Goal: Information Seeking & Learning: Compare options

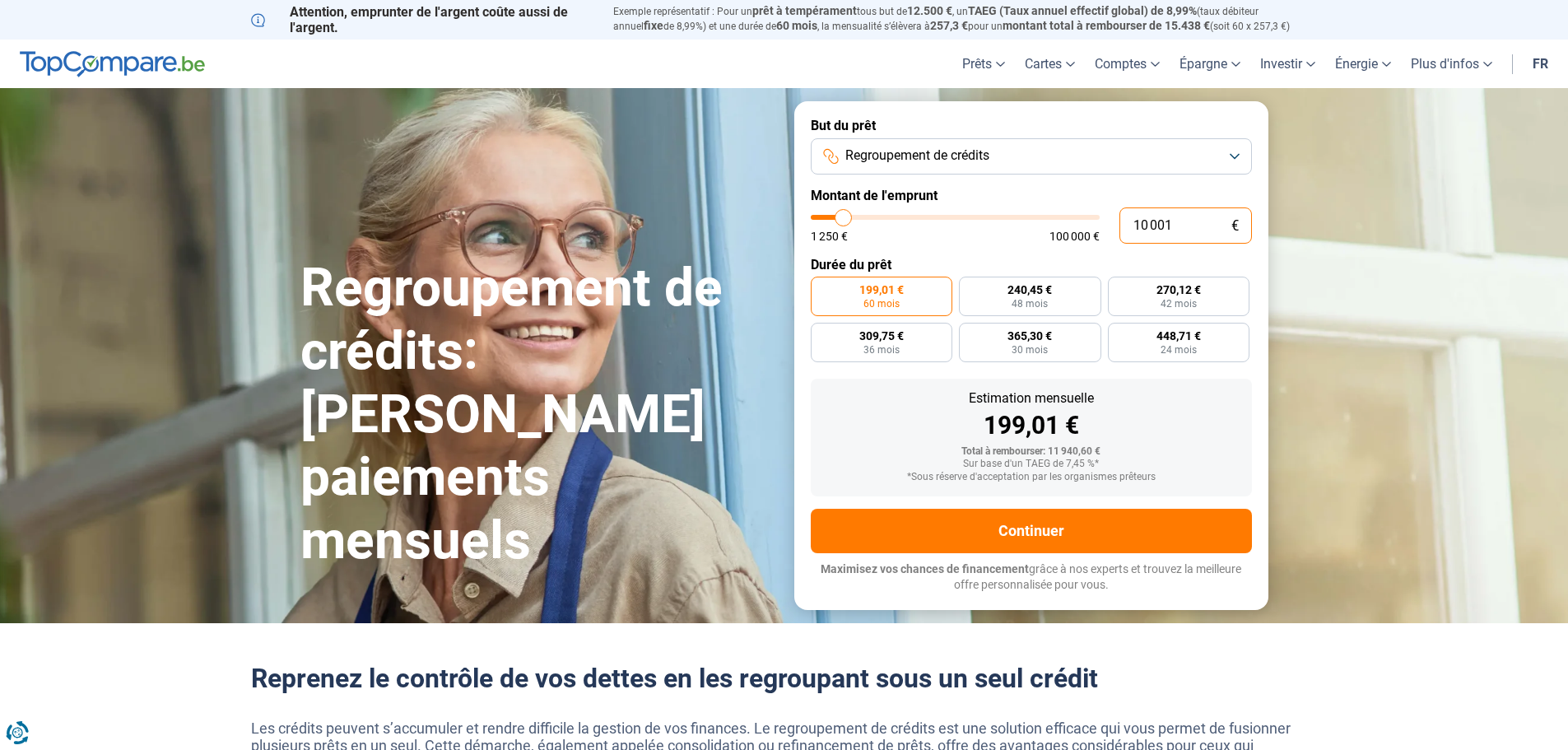
drag, startPoint x: 1083, startPoint y: 228, endPoint x: 1031, endPoint y: 248, distance: 55.7
click at [1081, 228] on div "10 001 € 1 250 € 100 000 €" at bounding box center [1031, 226] width 441 height 37
type input "1"
type input "1250"
type input "15"
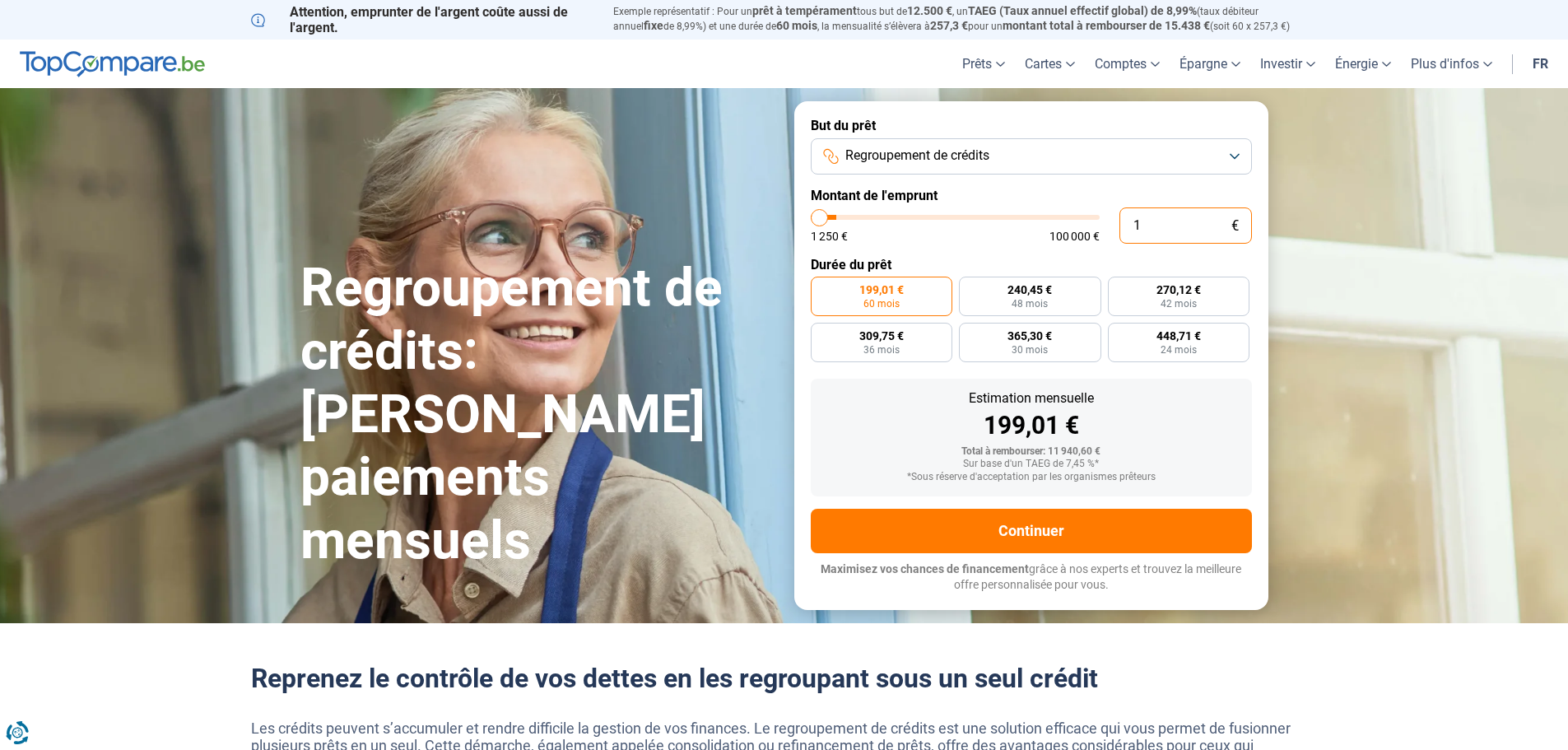
type input "1250"
type input "150"
type input "1250"
type input "1 500"
type input "1500"
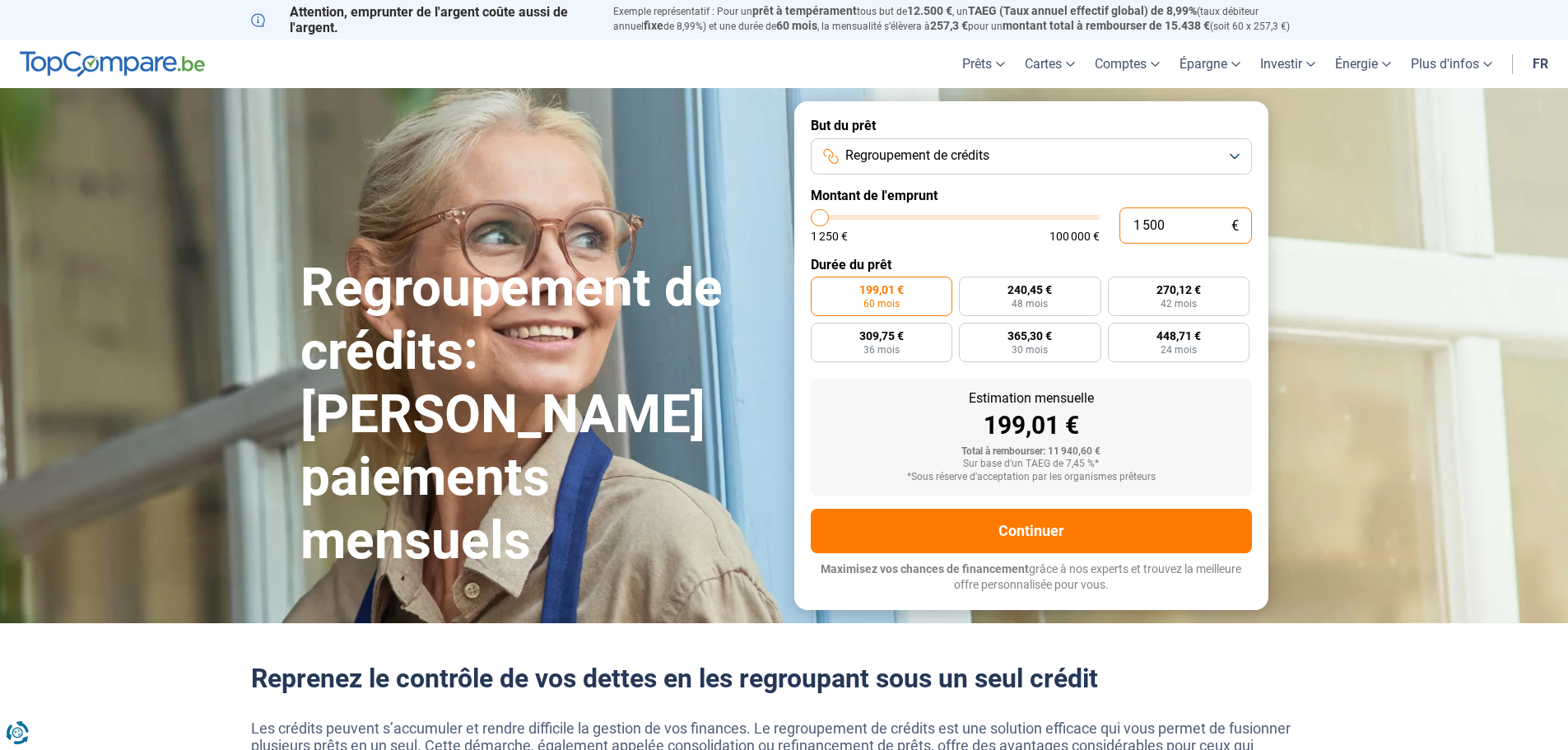
type input "1 500"
radio input "true"
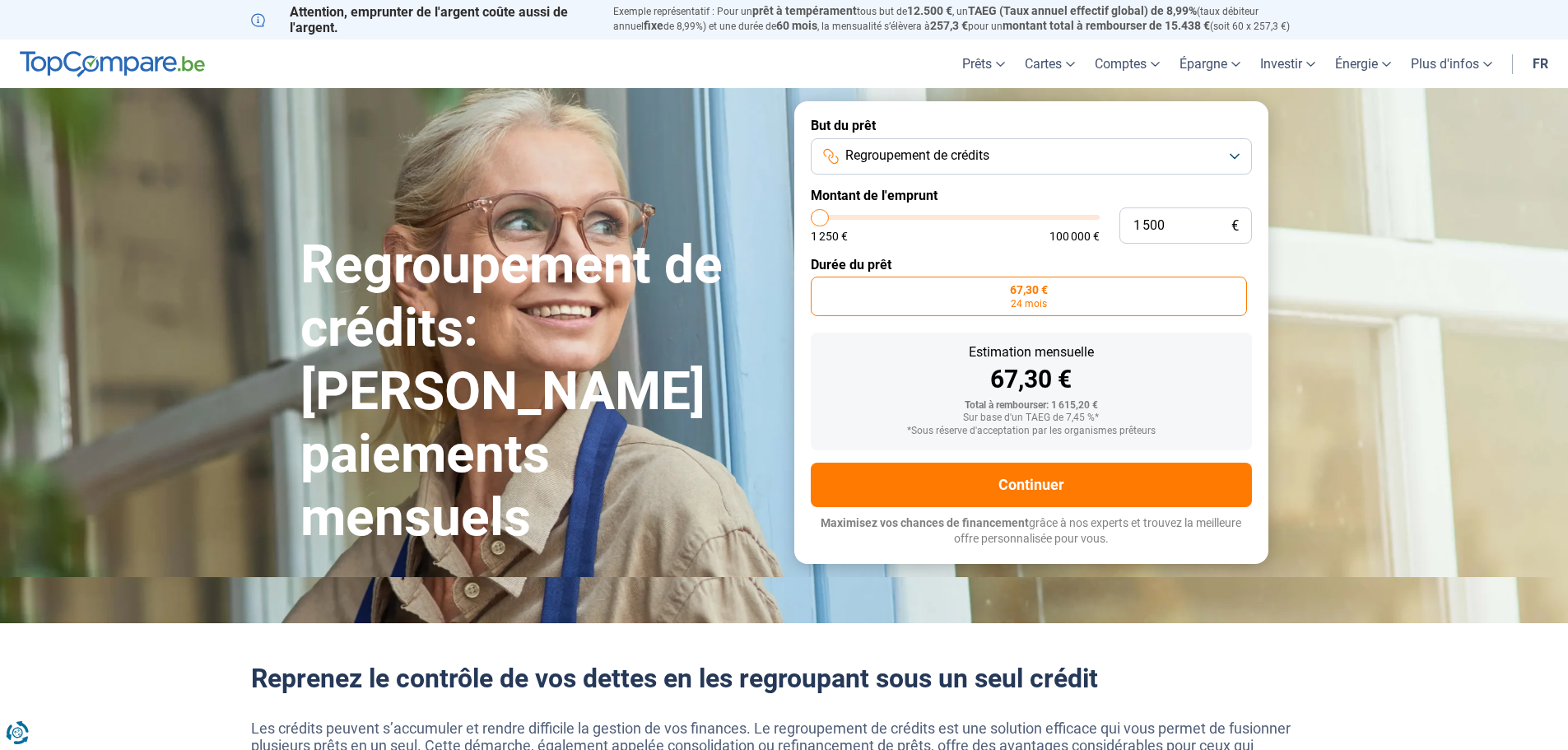
click at [1135, 268] on label "Durée du prêt" at bounding box center [1031, 265] width 441 height 15
click at [1039, 312] on label "67,30 € 24 mois" at bounding box center [1028, 296] width 436 height 39
click at [821, 287] on input "67,30 € 24 mois" at bounding box center [815, 282] width 11 height 11
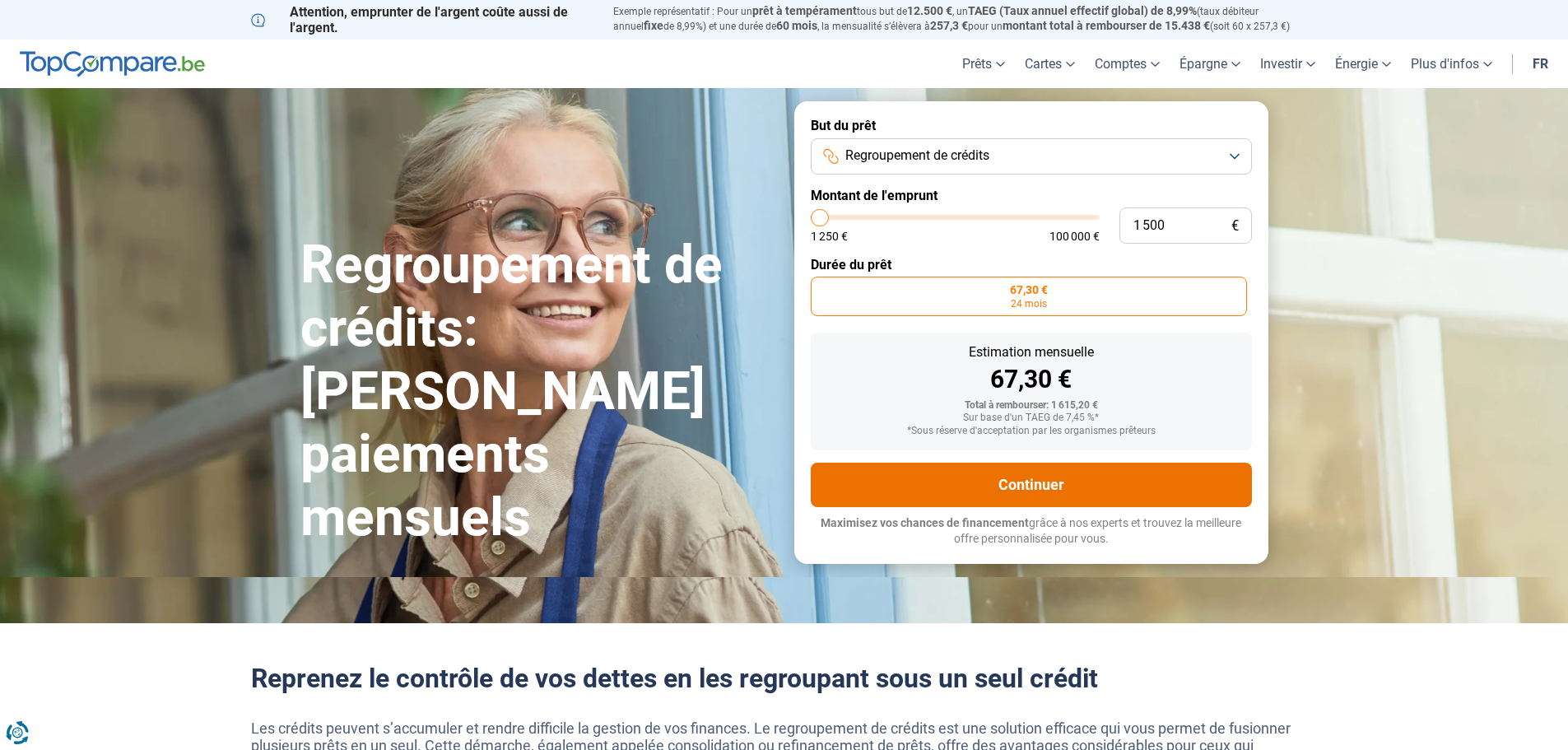
click at [1029, 478] on button "Continuer" at bounding box center [1031, 484] width 441 height 44
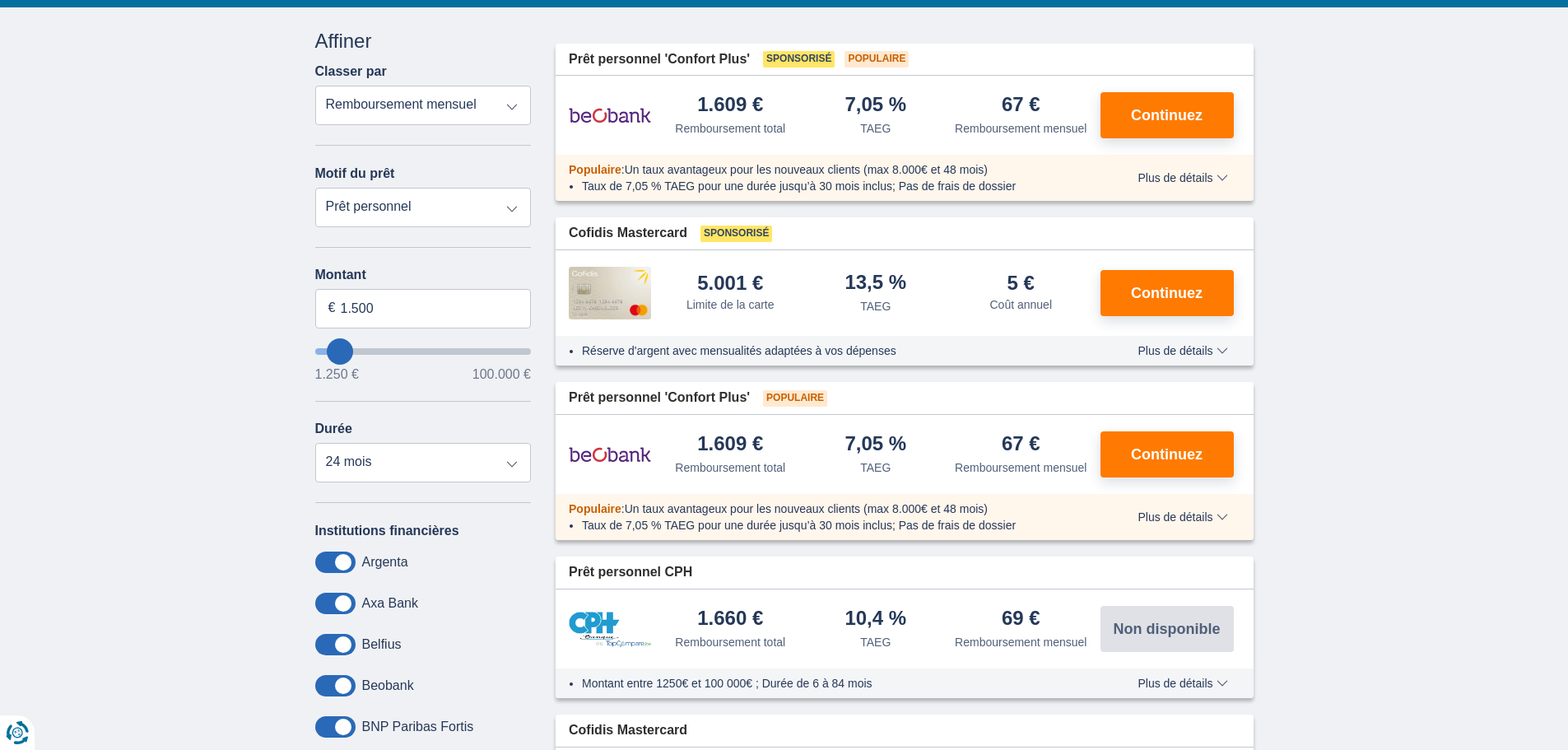
scroll to position [92, 0]
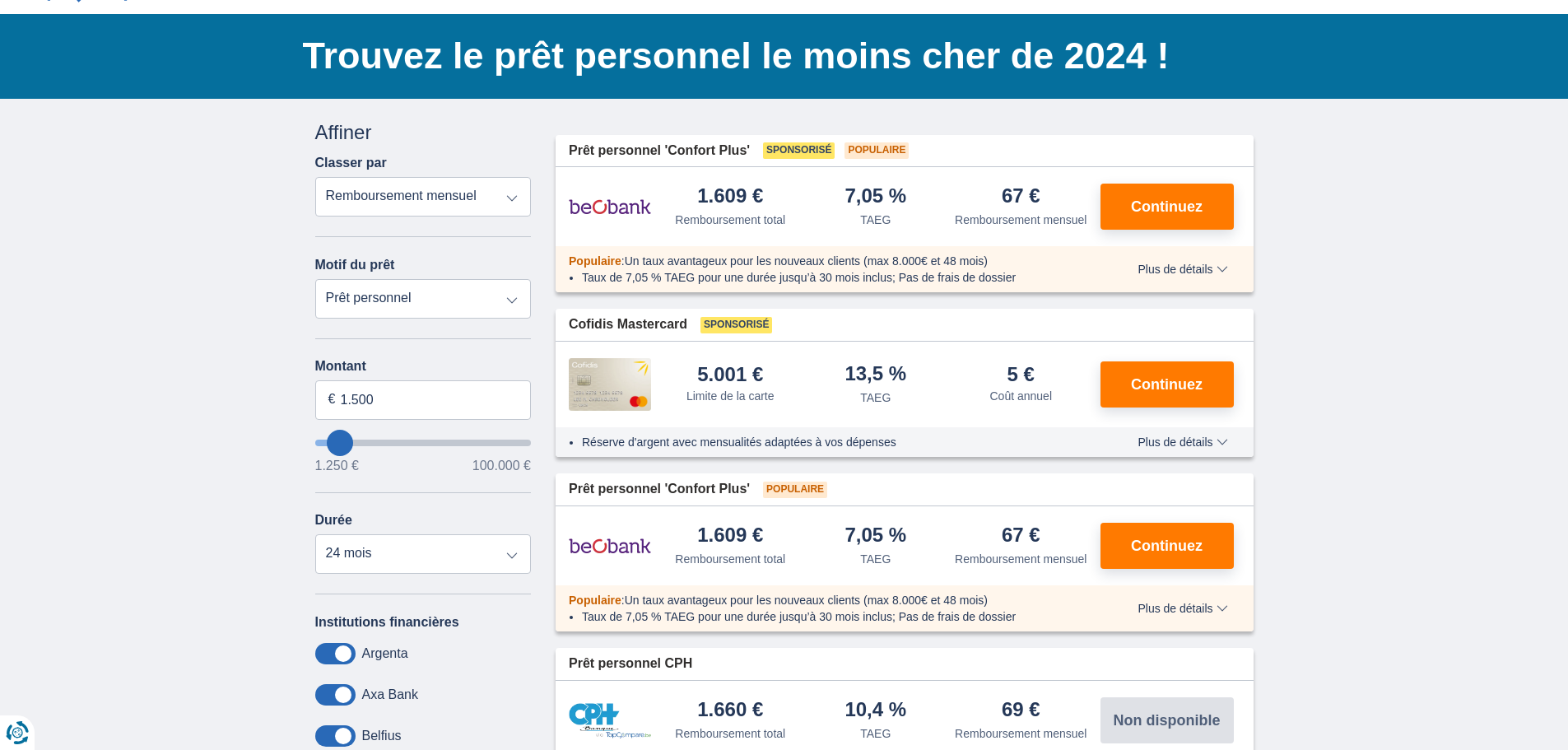
type input "20.250"
type input "20250"
click at [364, 446] on input "wantToBorrow" at bounding box center [423, 443] width 216 height 7
select select "120"
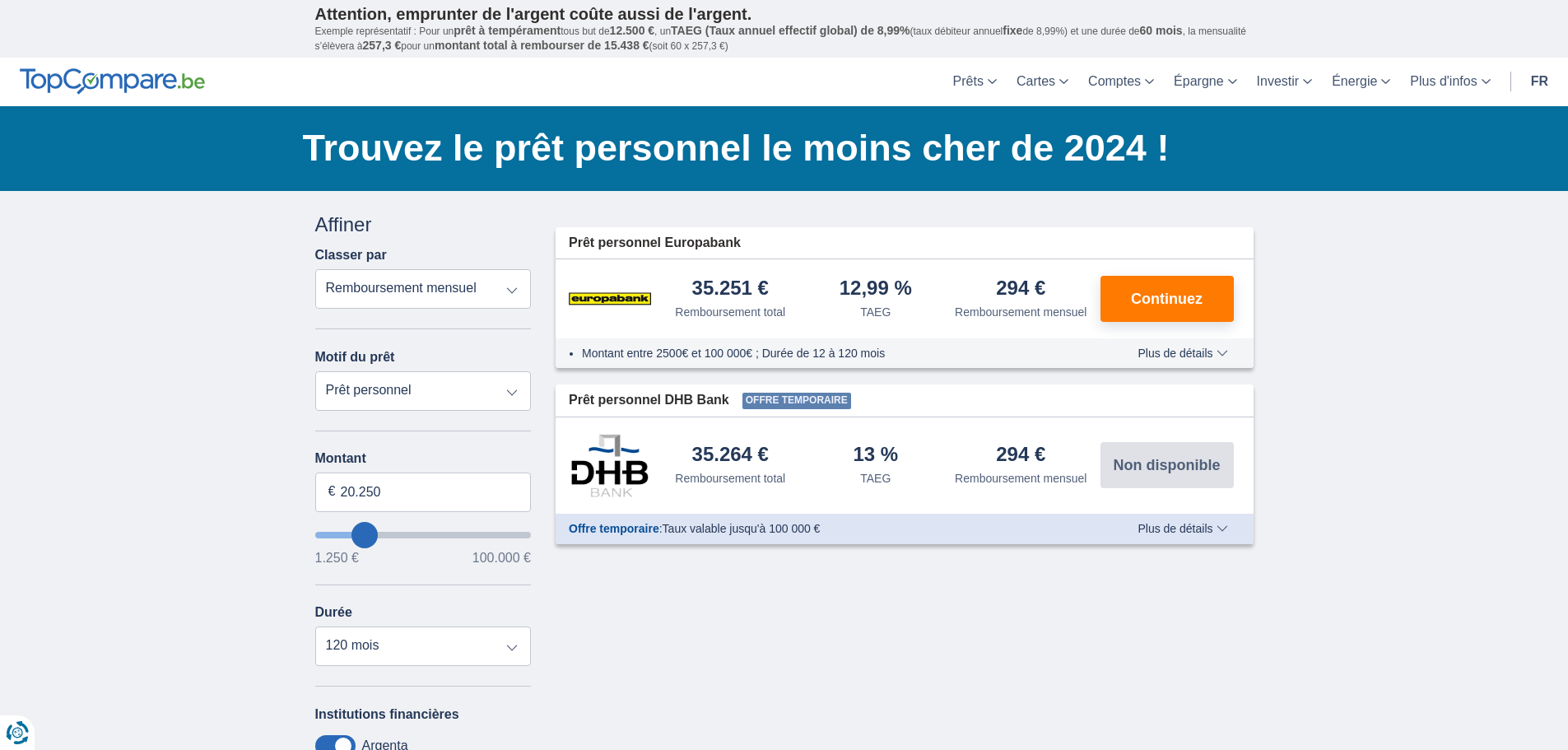
type input "5.250"
type input "5250"
select select "36"
type input "5250"
click at [335, 538] on input "wantToBorrow" at bounding box center [423, 535] width 216 height 7
